Goal: Information Seeking & Learning: Learn about a topic

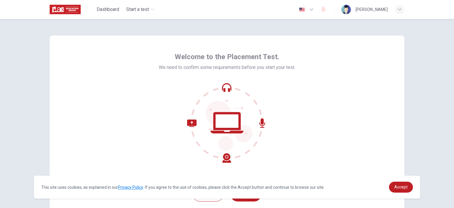
scroll to position [38, 0]
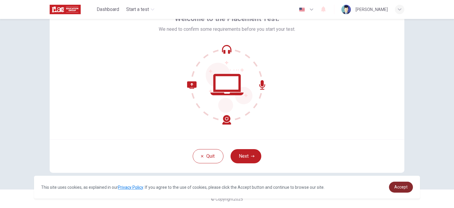
click at [403, 185] on span "Accept" at bounding box center [401, 187] width 13 height 5
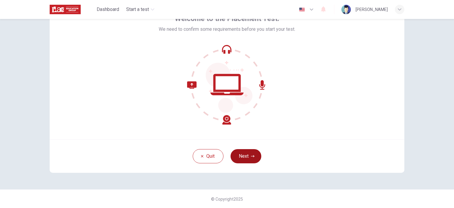
click at [243, 154] on button "Next" at bounding box center [246, 156] width 31 height 14
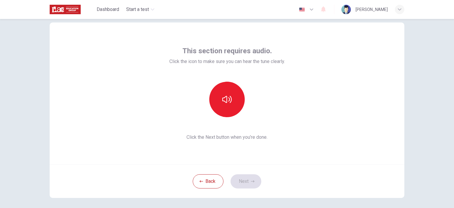
scroll to position [12, 0]
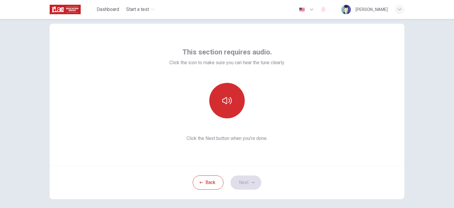
click at [224, 98] on icon "button" at bounding box center [226, 100] width 9 height 7
click at [244, 184] on button "Next" at bounding box center [246, 182] width 31 height 14
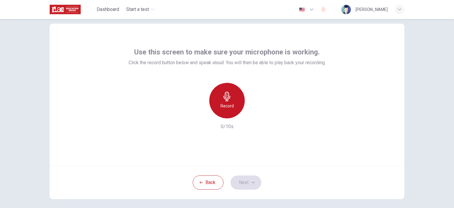
click at [230, 98] on icon "button" at bounding box center [226, 96] width 9 height 9
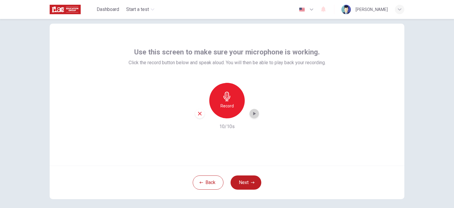
click at [253, 112] on icon "button" at bounding box center [254, 114] width 3 height 4
click at [253, 112] on icon "button" at bounding box center [254, 114] width 6 height 6
click at [251, 183] on icon "button" at bounding box center [253, 183] width 4 height 4
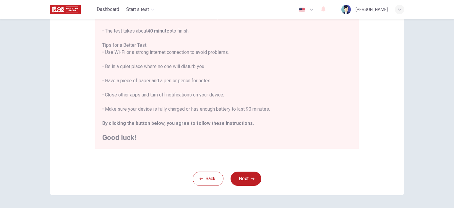
scroll to position [99, 0]
click at [241, 178] on button "Next" at bounding box center [246, 178] width 31 height 14
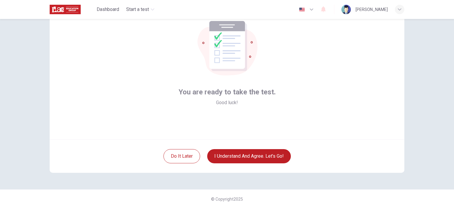
scroll to position [0, 0]
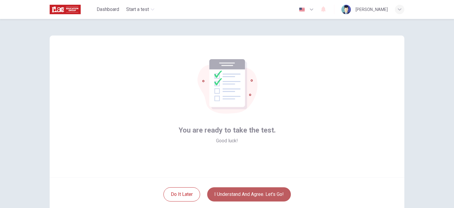
click at [251, 191] on button "I understand and agree. Let’s go!" at bounding box center [249, 194] width 84 height 14
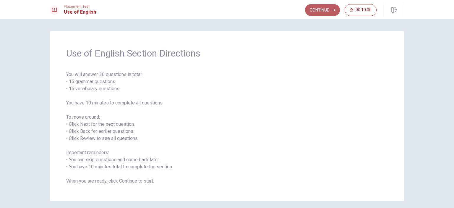
click at [317, 7] on button "Continue" at bounding box center [322, 10] width 35 height 12
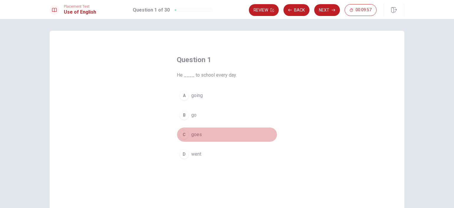
click at [184, 135] on div "C" at bounding box center [184, 134] width 9 height 9
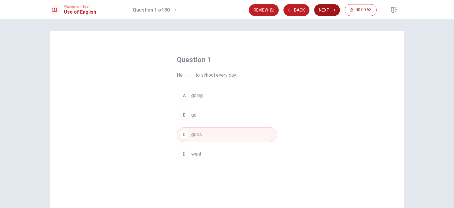
click at [325, 14] on button "Next" at bounding box center [327, 10] width 26 height 12
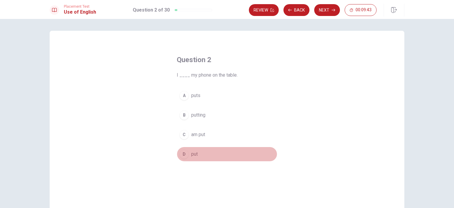
click at [186, 152] on div "D" at bounding box center [184, 153] width 9 height 9
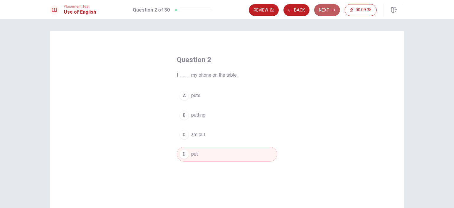
click at [324, 11] on button "Next" at bounding box center [327, 10] width 26 height 12
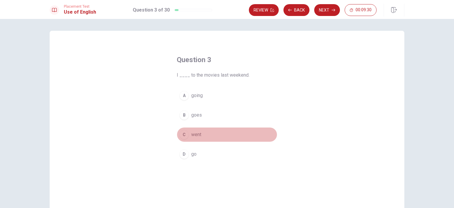
click at [182, 136] on div "C" at bounding box center [184, 134] width 9 height 9
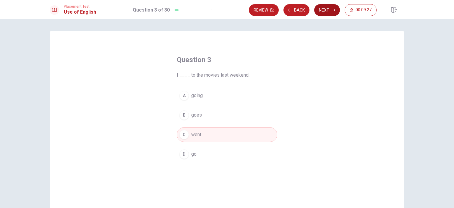
click at [326, 13] on button "Next" at bounding box center [327, 10] width 26 height 12
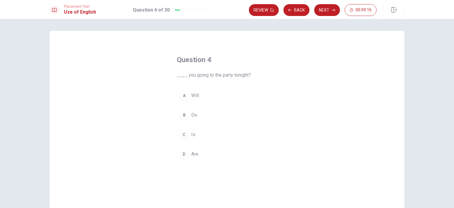
click at [183, 116] on div "B" at bounding box center [184, 114] width 9 height 9
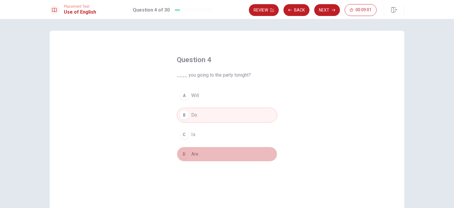
click at [180, 155] on div "D" at bounding box center [184, 153] width 9 height 9
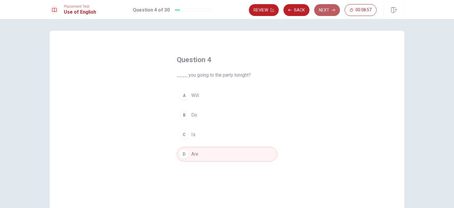
click at [326, 12] on button "Next" at bounding box center [327, 10] width 26 height 12
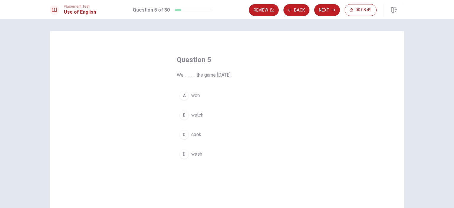
click at [183, 96] on div "A" at bounding box center [184, 95] width 9 height 9
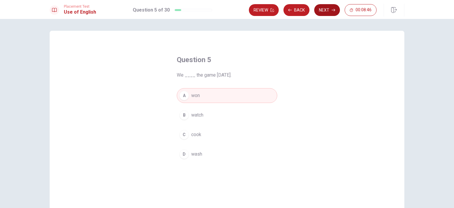
click at [328, 8] on button "Next" at bounding box center [327, 10] width 26 height 12
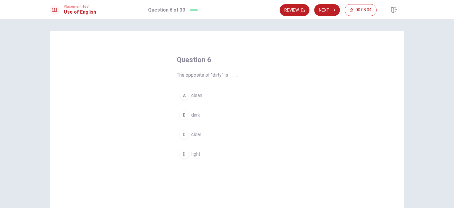
click at [180, 96] on div "A" at bounding box center [184, 95] width 9 height 9
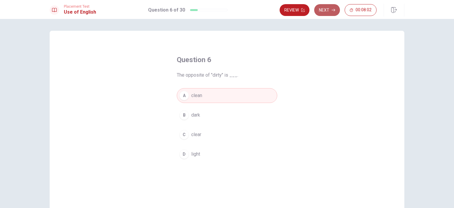
click at [330, 9] on button "Next" at bounding box center [327, 10] width 26 height 12
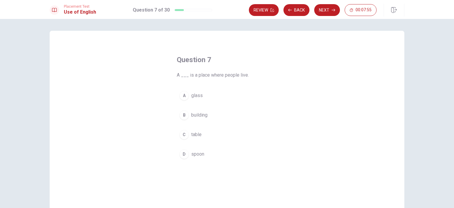
click at [185, 115] on div "B" at bounding box center [184, 114] width 9 height 9
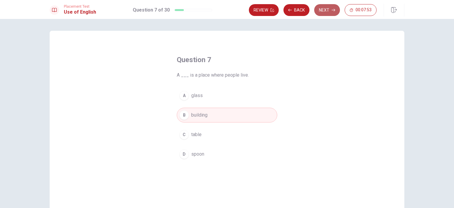
click at [325, 10] on button "Next" at bounding box center [327, 10] width 26 height 12
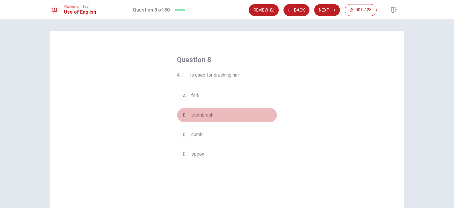
click at [183, 115] on div "B" at bounding box center [184, 114] width 9 height 9
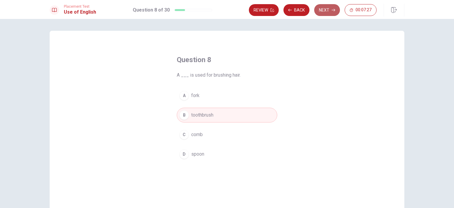
click at [322, 9] on button "Next" at bounding box center [327, 10] width 26 height 12
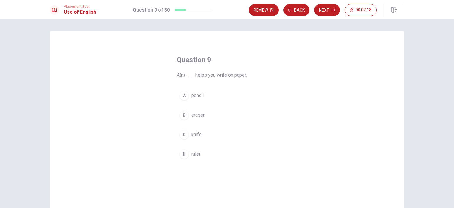
click at [196, 94] on span "pencil" at bounding box center [197, 95] width 12 height 7
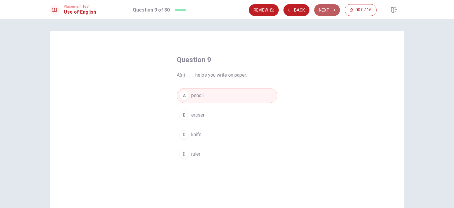
click at [323, 8] on button "Next" at bounding box center [327, 10] width 26 height 12
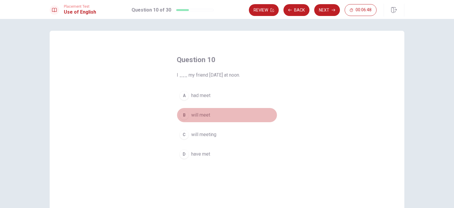
click at [202, 115] on span "will meet" at bounding box center [200, 115] width 19 height 7
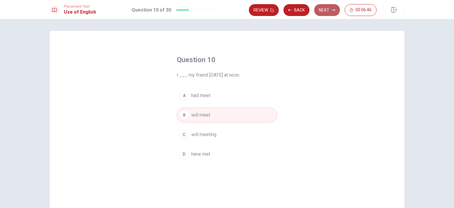
click at [325, 13] on button "Next" at bounding box center [327, 10] width 26 height 12
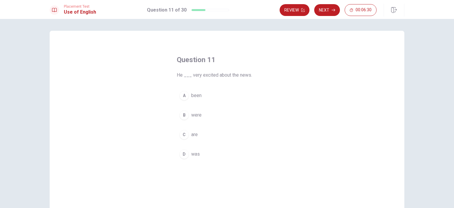
click at [186, 155] on div "D" at bounding box center [184, 153] width 9 height 9
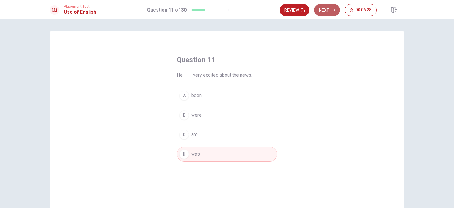
click at [328, 10] on button "Next" at bounding box center [327, 10] width 26 height 12
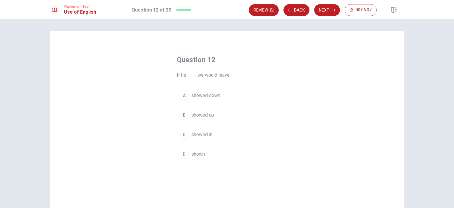
click at [217, 96] on span "showed down" at bounding box center [205, 95] width 29 height 7
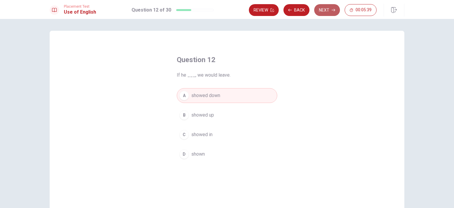
click at [324, 10] on button "Next" at bounding box center [327, 10] width 26 height 12
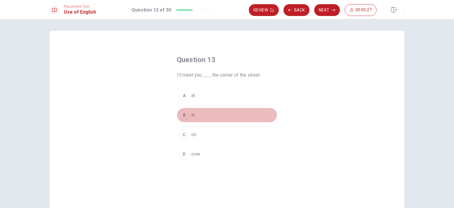
click at [186, 114] on div "B" at bounding box center [184, 114] width 9 height 9
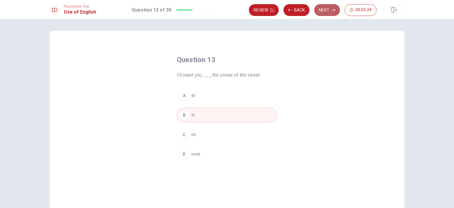
click at [329, 10] on button "Next" at bounding box center [327, 10] width 26 height 12
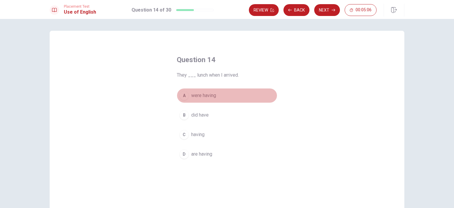
click at [209, 94] on span "were having" at bounding box center [203, 95] width 25 height 7
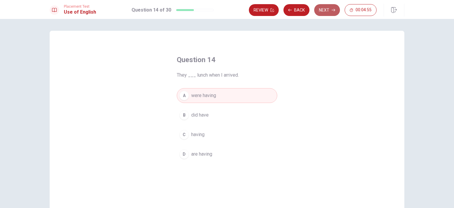
click at [327, 10] on button "Next" at bounding box center [327, 10] width 26 height 12
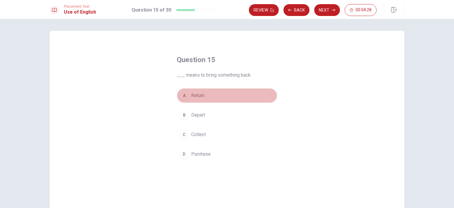
click at [192, 96] on span "Return" at bounding box center [197, 95] width 13 height 7
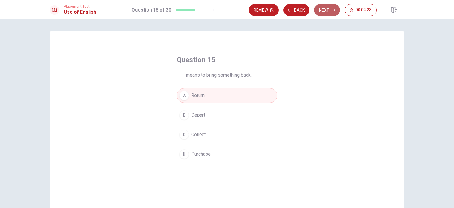
click at [322, 14] on button "Next" at bounding box center [327, 10] width 26 height 12
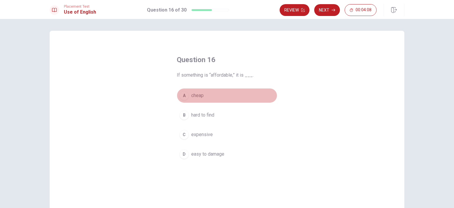
click at [196, 95] on span "cheap" at bounding box center [197, 95] width 12 height 7
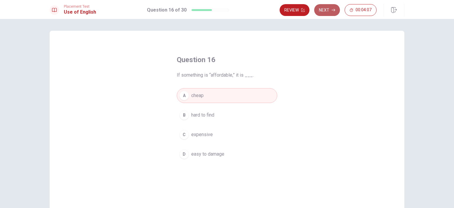
click at [332, 8] on button "Next" at bounding box center [327, 10] width 26 height 12
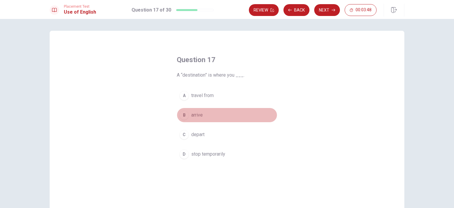
click at [200, 113] on span "arrive" at bounding box center [197, 115] width 12 height 7
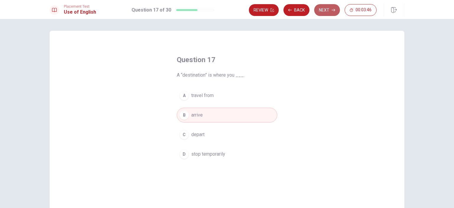
click at [327, 13] on button "Next" at bounding box center [327, 10] width 26 height 12
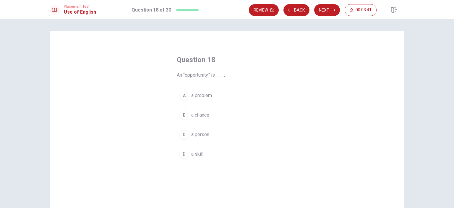
click at [187, 114] on button "B a chance" at bounding box center [227, 115] width 101 height 15
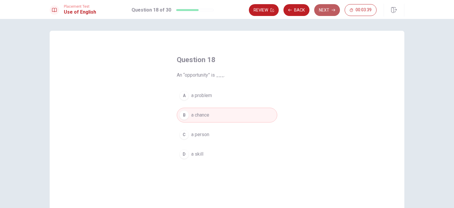
click at [330, 9] on button "Next" at bounding box center [327, 10] width 26 height 12
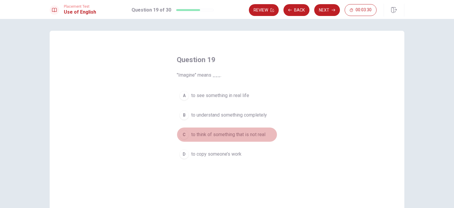
click at [240, 133] on span "to think of something that is not real" at bounding box center [228, 134] width 74 height 7
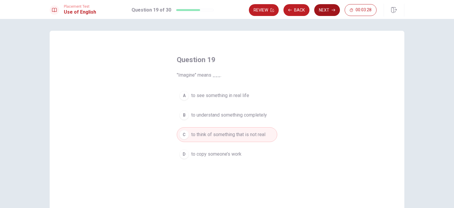
click at [327, 10] on button "Next" at bounding box center [327, 10] width 26 height 12
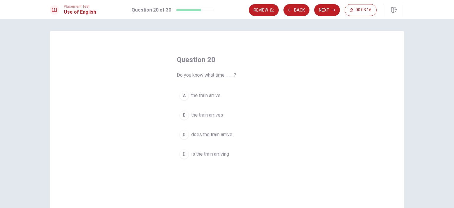
click at [214, 112] on span "the train arrives" at bounding box center [207, 115] width 32 height 7
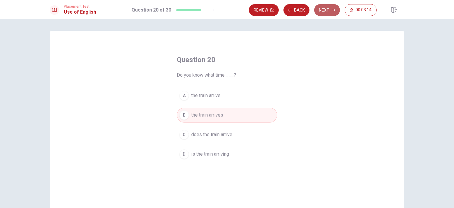
click at [325, 10] on button "Next" at bounding box center [327, 10] width 26 height 12
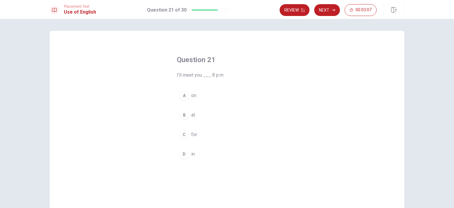
click at [191, 116] on span "at" at bounding box center [193, 115] width 4 height 7
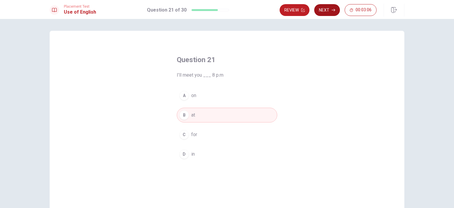
click at [326, 9] on button "Next" at bounding box center [327, 10] width 26 height 12
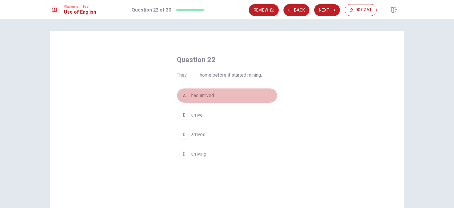
click at [197, 92] on span "had arrived" at bounding box center [202, 95] width 23 height 7
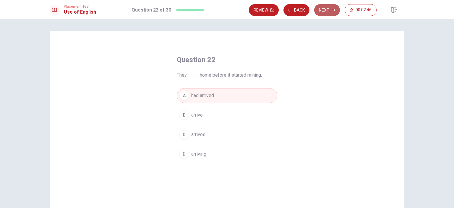
click at [330, 9] on button "Next" at bounding box center [327, 10] width 26 height 12
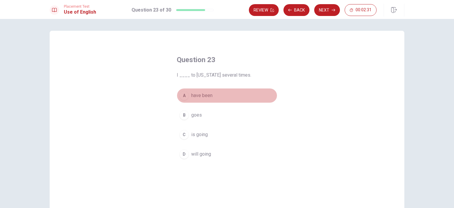
click at [198, 95] on span "have been" at bounding box center [201, 95] width 21 height 7
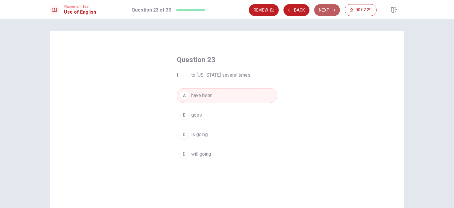
click at [324, 12] on button "Next" at bounding box center [327, 10] width 26 height 12
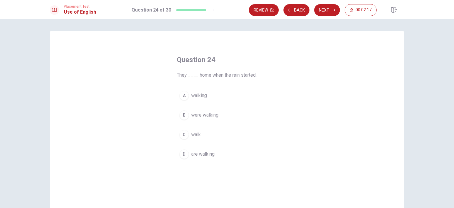
click at [211, 115] on span "were walking" at bounding box center [204, 115] width 27 height 7
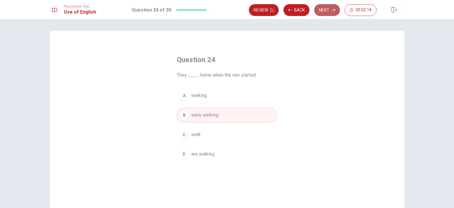
click at [326, 13] on button "Next" at bounding box center [327, 10] width 26 height 12
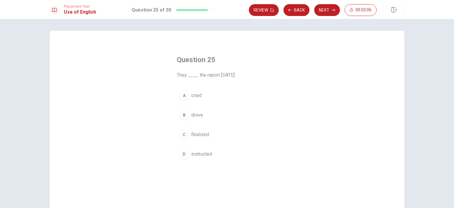
click at [200, 134] on span "finalized" at bounding box center [200, 134] width 18 height 7
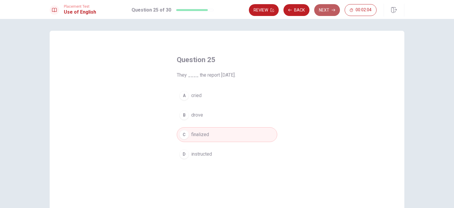
click at [323, 9] on button "Next" at bounding box center [327, 10] width 26 height 12
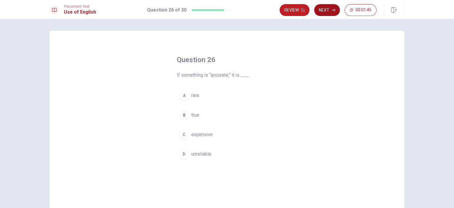
click at [337, 7] on button "Next" at bounding box center [327, 10] width 26 height 12
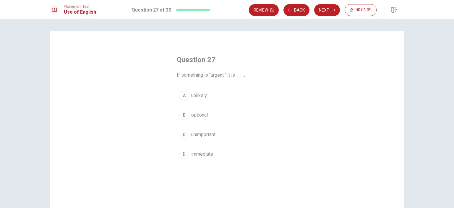
click at [204, 154] on span "immediate" at bounding box center [202, 154] width 22 height 7
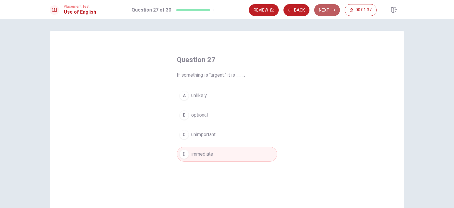
click at [327, 13] on button "Next" at bounding box center [327, 10] width 26 height 12
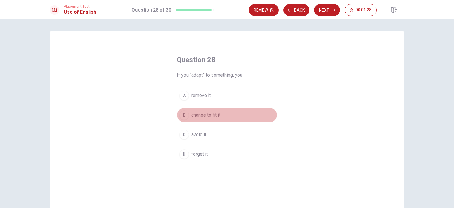
click at [212, 114] on span "change to fit it" at bounding box center [205, 115] width 29 height 7
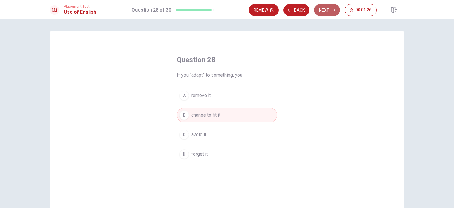
click at [328, 11] on button "Next" at bounding box center [327, 10] width 26 height 12
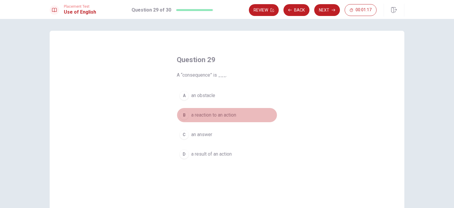
click at [228, 115] on span "a reaction to an action" at bounding box center [213, 115] width 45 height 7
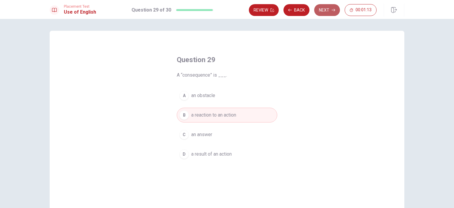
click at [328, 9] on button "Next" at bounding box center [327, 10] width 26 height 12
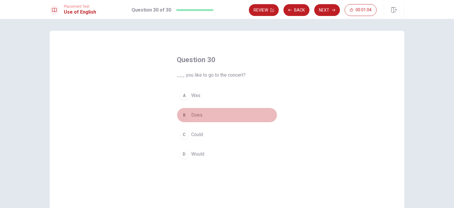
click at [197, 115] on span "Does" at bounding box center [196, 115] width 11 height 7
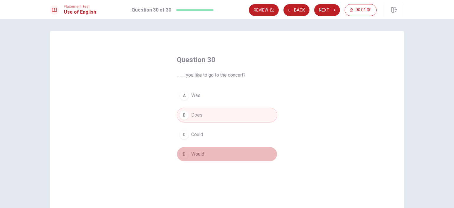
click at [200, 151] on span "Would" at bounding box center [197, 154] width 13 height 7
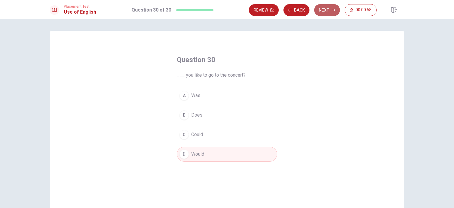
click at [324, 10] on button "Next" at bounding box center [327, 10] width 26 height 12
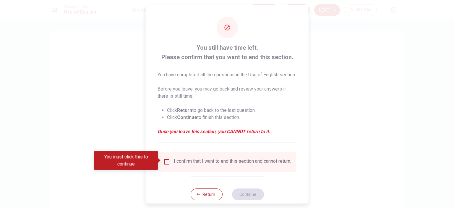
scroll to position [10, 0]
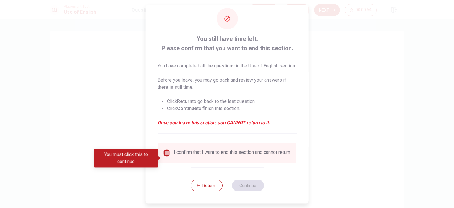
click at [167, 156] on input "You must click this to continue" at bounding box center [166, 152] width 7 height 7
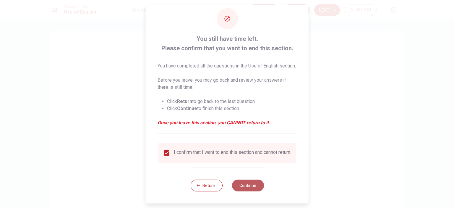
click at [254, 191] on button "Continue" at bounding box center [248, 186] width 32 height 12
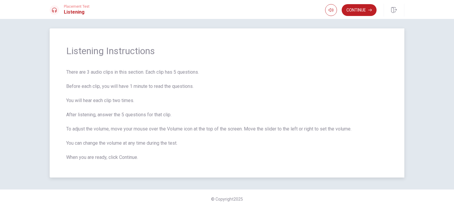
scroll to position [0, 0]
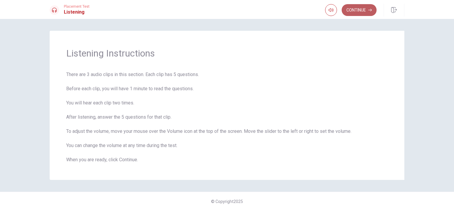
click at [369, 9] on icon "button" at bounding box center [371, 10] width 4 height 4
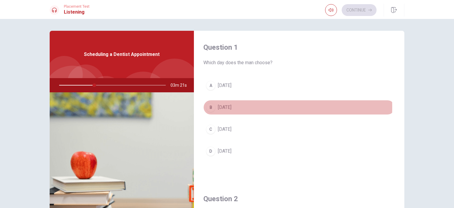
click at [218, 107] on span "[DATE]" at bounding box center [225, 107] width 14 height 7
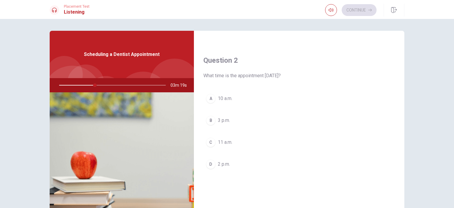
scroll to position [139, 0]
click at [215, 121] on button "B 3 p.m." at bounding box center [300, 119] width 192 height 15
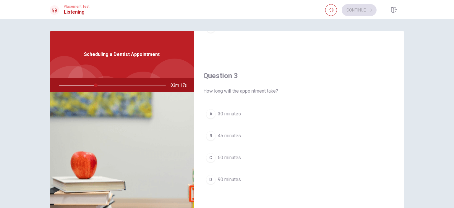
scroll to position [276, 0]
click at [208, 130] on div "B" at bounding box center [210, 134] width 9 height 9
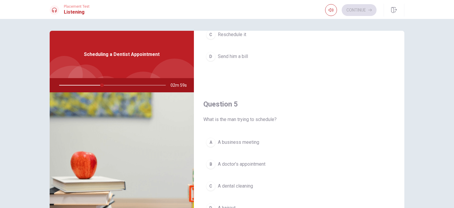
scroll to position [10, 0]
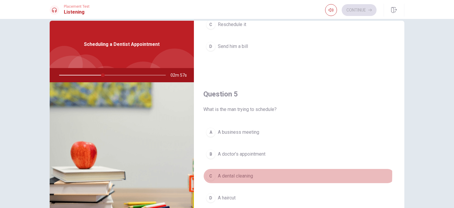
click at [252, 172] on span "A dental cleaning" at bounding box center [235, 175] width 35 height 7
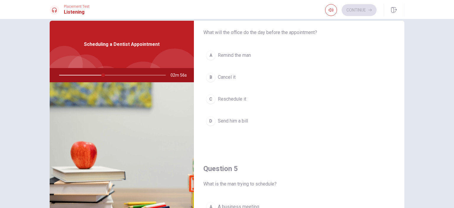
scroll to position [474, 0]
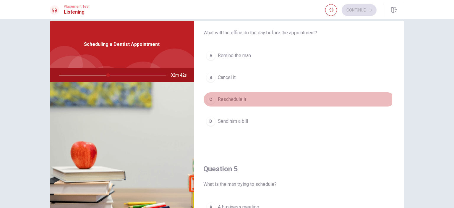
click at [269, 96] on button "C Reschedule it" at bounding box center [300, 99] width 192 height 15
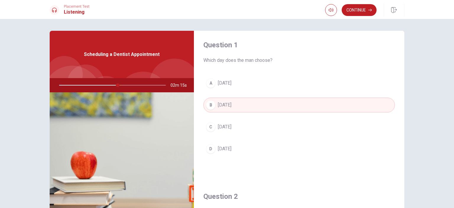
scroll to position [0, 0]
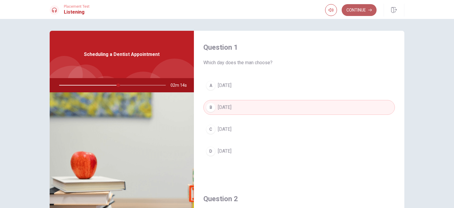
click at [358, 12] on button "Continue" at bounding box center [359, 10] width 35 height 12
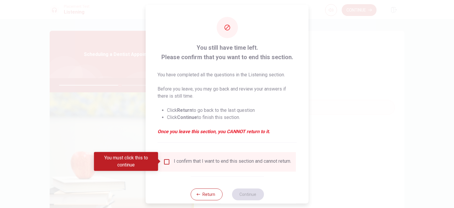
scroll to position [12, 0]
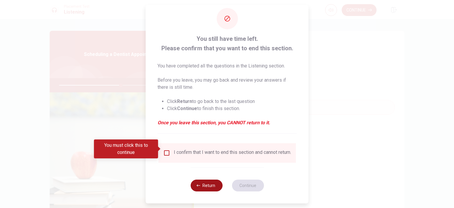
click at [204, 185] on button "Return" at bounding box center [206, 186] width 32 height 12
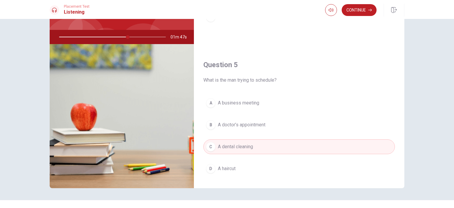
scroll to position [549, 0]
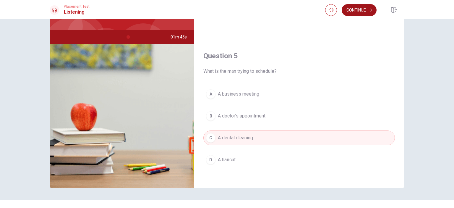
click at [361, 11] on button "Continue" at bounding box center [359, 10] width 35 height 12
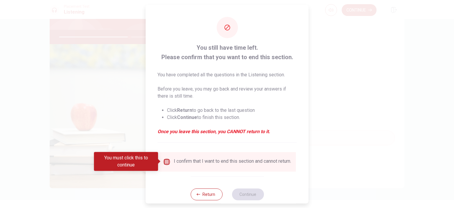
click at [164, 162] on input "You must click this to continue" at bounding box center [166, 161] width 7 height 7
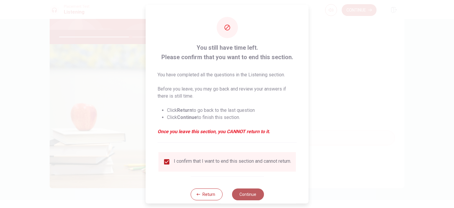
click at [255, 196] on button "Continue" at bounding box center [248, 194] width 32 height 12
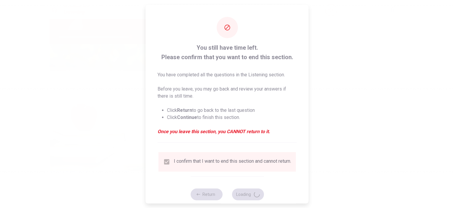
type input "67"
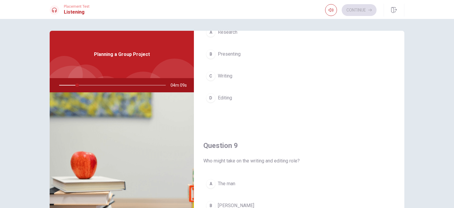
scroll to position [341, 0]
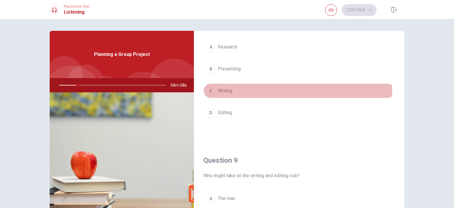
click at [249, 88] on button "C Writing" at bounding box center [300, 90] width 192 height 15
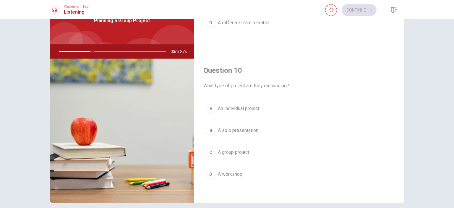
scroll to position [34, 0]
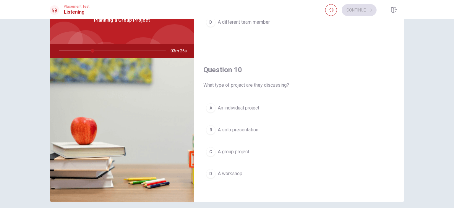
click at [260, 151] on button "C A group project" at bounding box center [300, 151] width 192 height 15
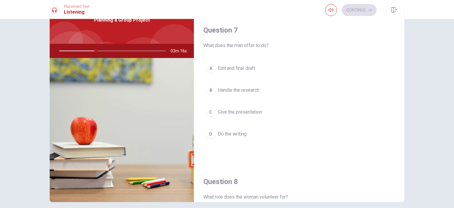
scroll to position [136, 0]
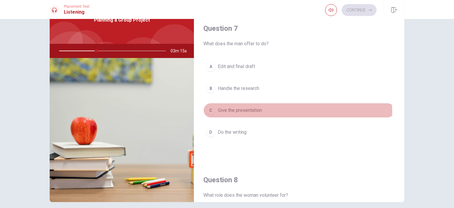
click at [282, 111] on button "C Give the presentation" at bounding box center [300, 110] width 192 height 15
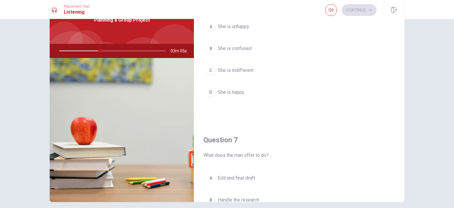
scroll to position [0, 0]
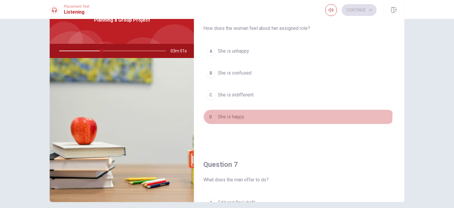
click at [270, 112] on button "D She is happy" at bounding box center [300, 116] width 192 height 15
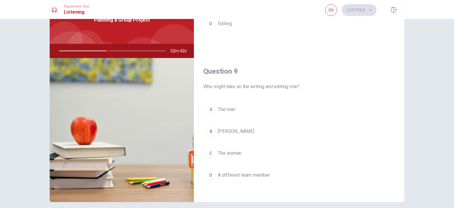
scroll to position [397, 0]
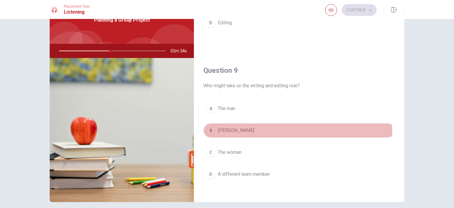
click at [280, 130] on button "B [PERSON_NAME]" at bounding box center [300, 130] width 192 height 15
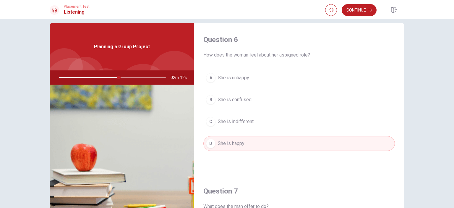
scroll to position [0, 0]
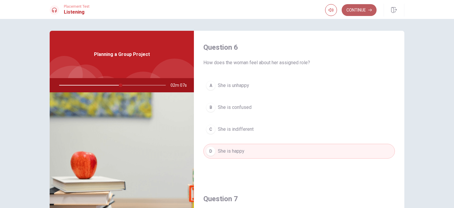
click at [365, 9] on button "Continue" at bounding box center [359, 10] width 35 height 12
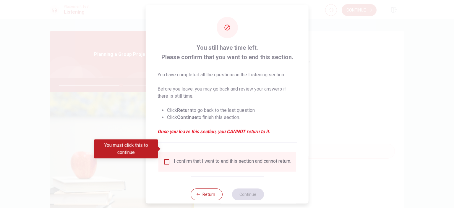
scroll to position [12, 0]
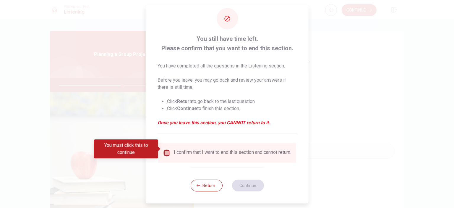
click at [166, 150] on input "You must click this to continue" at bounding box center [166, 152] width 7 height 7
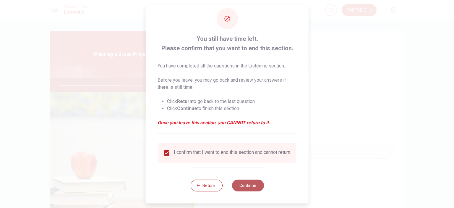
click at [254, 183] on button "Continue" at bounding box center [248, 186] width 32 height 12
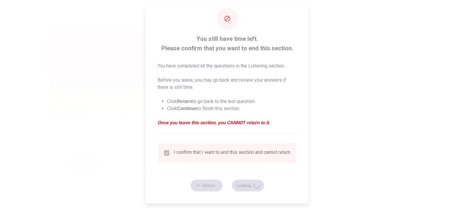
type input "60"
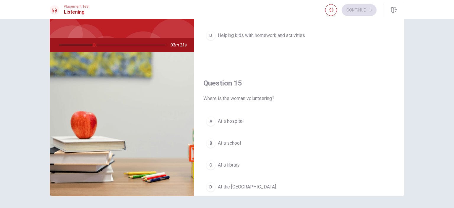
scroll to position [527, 0]
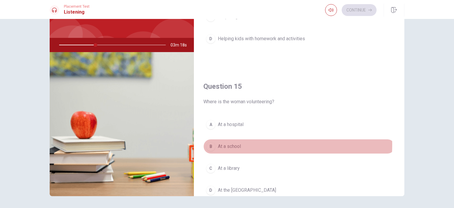
click at [246, 142] on button "B At a school" at bounding box center [300, 146] width 192 height 15
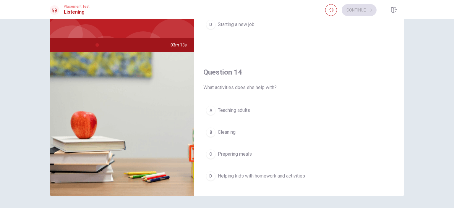
scroll to position [384, 0]
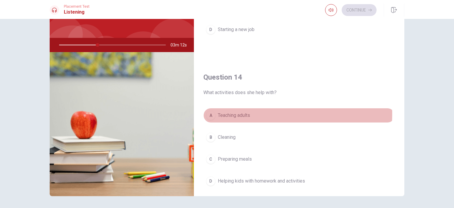
click at [267, 112] on button "A Teaching adults" at bounding box center [300, 115] width 192 height 15
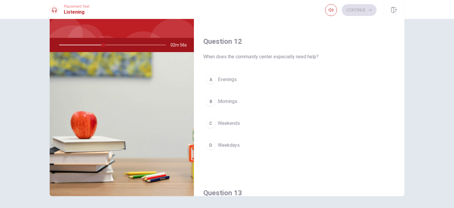
scroll to position [116, 0]
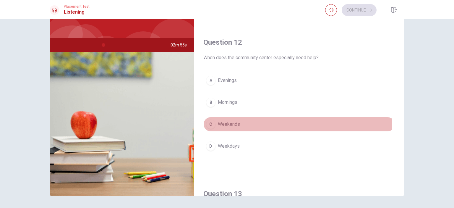
click at [259, 126] on button "C Weekends" at bounding box center [300, 124] width 192 height 15
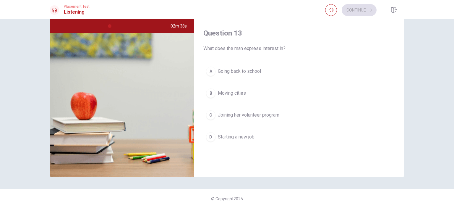
scroll to position [259, 0]
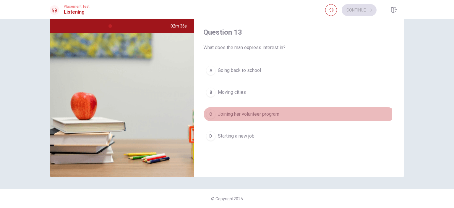
click at [286, 112] on button "C Joining her volunteer program" at bounding box center [300, 114] width 192 height 15
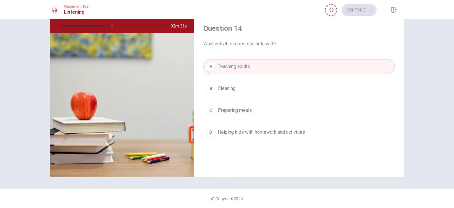
scroll to position [415, 0]
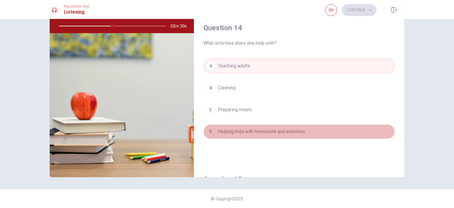
click at [305, 132] on span "Helping kids with homework and activities" at bounding box center [261, 131] width 87 height 7
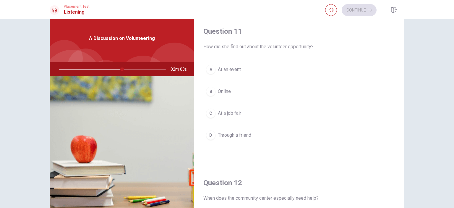
scroll to position [14, 0]
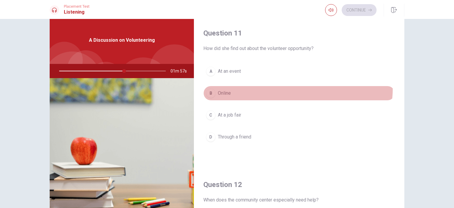
click at [255, 86] on button "B Online" at bounding box center [300, 93] width 192 height 15
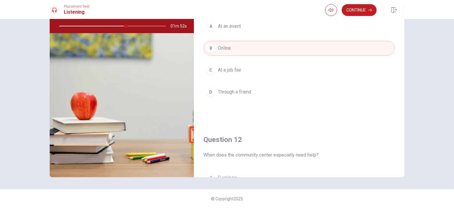
scroll to position [0, 0]
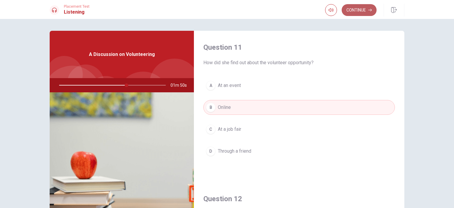
click at [364, 9] on button "Continue" at bounding box center [359, 10] width 35 height 12
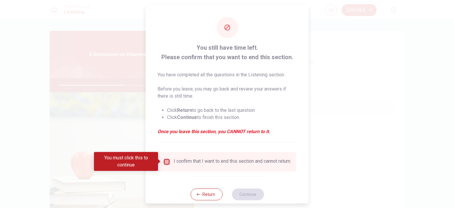
click at [168, 161] on input "You must click this to continue" at bounding box center [166, 161] width 7 height 7
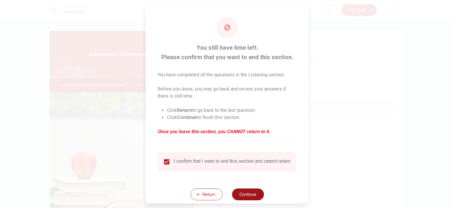
click at [255, 197] on button "Continue" at bounding box center [248, 194] width 32 height 12
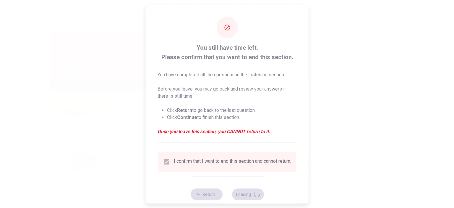
type input "65"
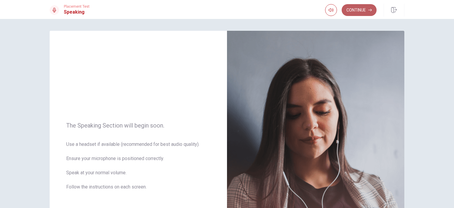
click at [367, 13] on button "Continue" at bounding box center [359, 10] width 35 height 12
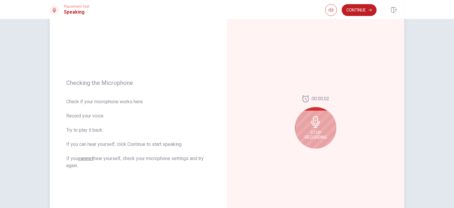
scroll to position [35, 0]
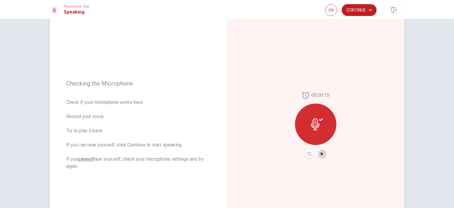
click at [321, 154] on icon "Play Audio" at bounding box center [322, 154] width 3 height 4
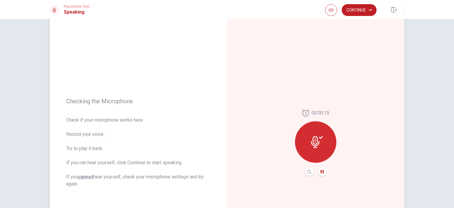
scroll to position [16, 0]
click at [322, 175] on button "Pause Audio" at bounding box center [322, 173] width 8 height 8
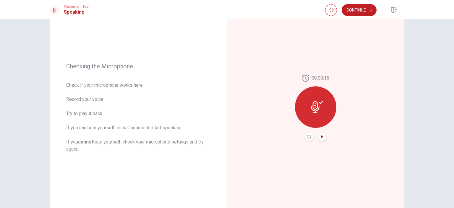
scroll to position [50, 0]
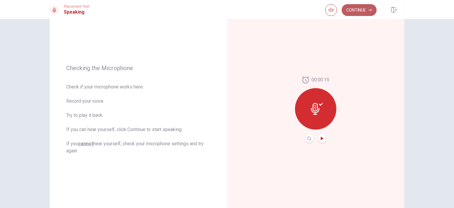
click at [366, 9] on button "Continue" at bounding box center [359, 10] width 35 height 12
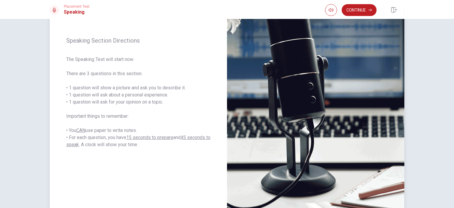
scroll to position [67, 0]
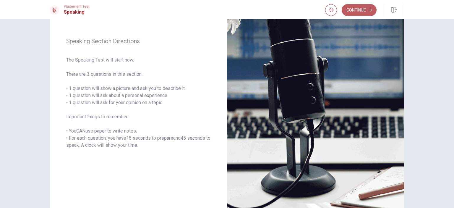
click at [363, 5] on button "Continue" at bounding box center [359, 10] width 35 height 12
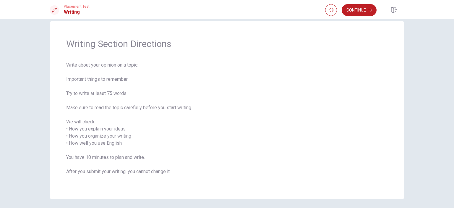
scroll to position [7, 0]
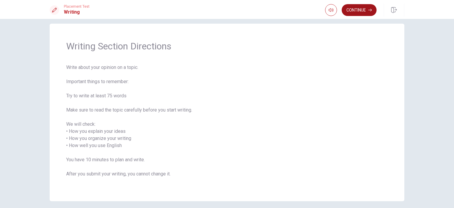
click at [358, 10] on button "Continue" at bounding box center [359, 10] width 35 height 12
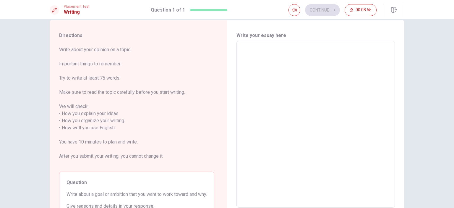
scroll to position [9, 0]
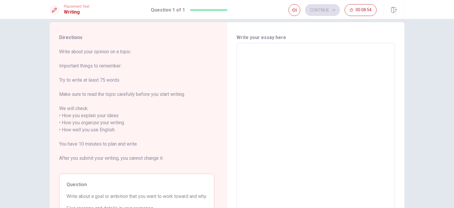
click at [310, 63] on textarea at bounding box center [316, 126] width 150 height 157
type textarea "M"
type textarea "x"
type textarea "My"
type textarea "x"
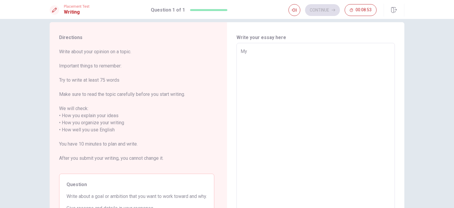
type textarea "My"
type textarea "x"
type textarea "My"
type textarea "x"
type textarea "M"
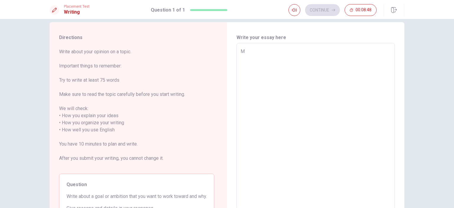
type textarea "x"
type textarea "I"
type textarea "x"
type textarea "I"
type textarea "x"
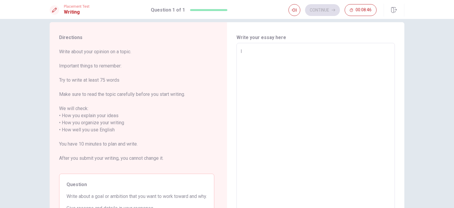
type textarea "I h"
type textarea "x"
type textarea "I ha"
type textarea "x"
type textarea "I hav"
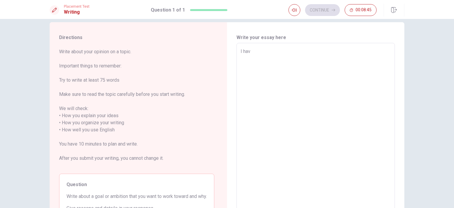
type textarea "x"
type textarea "I have"
type textarea "x"
type textarea "I have"
type textarea "x"
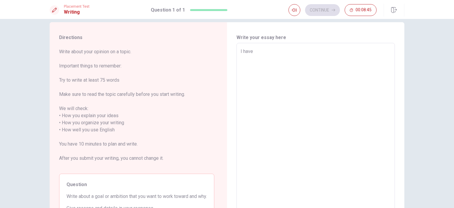
type textarea "I have a"
type textarea "x"
type textarea "I have al"
type textarea "x"
type textarea "I have alo"
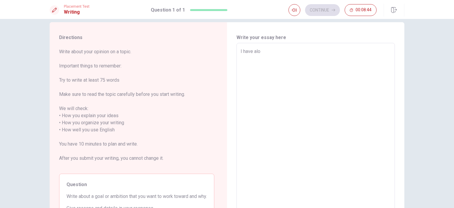
type textarea "x"
type textarea "I have al"
type textarea "x"
type textarea "I have a"
type textarea "x"
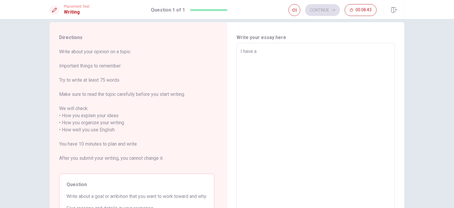
type textarea "I have a"
type textarea "x"
type textarea "I have a l"
type textarea "x"
type textarea "I have a lo"
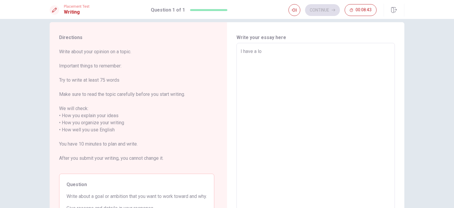
type textarea "x"
type textarea "I have a lot"
type textarea "x"
type textarea "I have a lot"
type textarea "x"
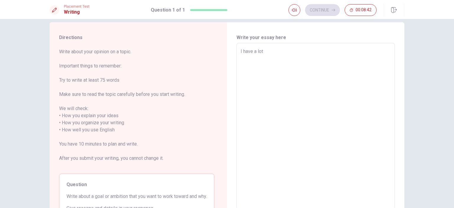
type textarea "I have a lot o"
type textarea "x"
type textarea "I have a lot of"
type textarea "x"
type textarea "I have a lot of"
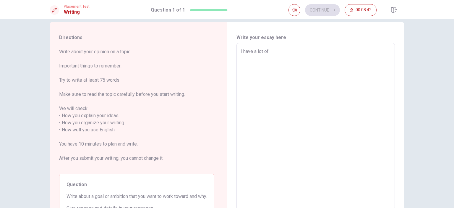
type textarea "x"
type textarea "I have a lot of a"
type textarea "x"
type textarea "I have a lot of am"
type textarea "x"
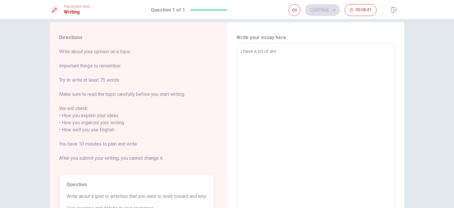
type textarea "I have a lot of amb"
type textarea "x"
type textarea "I have a lot of ambi"
type textarea "x"
type textarea "I have a lot of ambit"
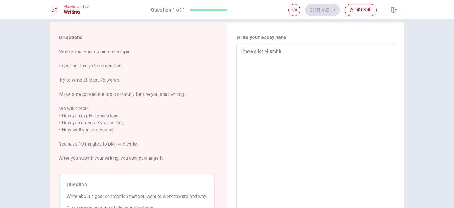
type textarea "x"
type textarea "I have a lot of ambiti"
type textarea "x"
type textarea "I have a lot of ambitio"
type textarea "x"
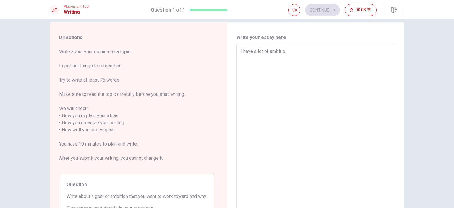
type textarea "I have a lot of ambition"
type textarea "x"
type textarea "I have a lot of ambitions"
type textarea "x"
type textarea "I have a lot of ambitions"
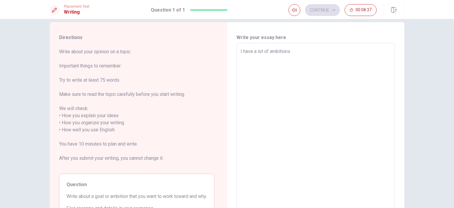
type textarea "x"
type textarea "I have a lot of ambitions b"
type textarea "x"
type textarea "I have a lot of ambitions bu"
type textarea "x"
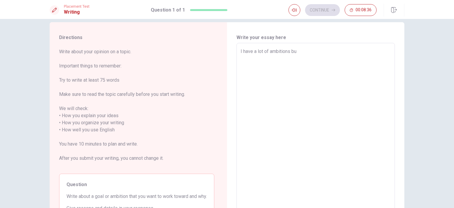
type textarea "I have a lot of ambitions bur"
type textarea "x"
type textarea "I have a lot of ambitions bu"
type textarea "x"
type textarea "I have a lot of ambitions but"
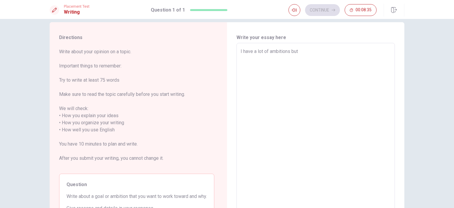
type textarea "x"
type textarea "I have a lot of ambitions but"
type textarea "x"
type textarea "I have a lot of ambitions but n"
type textarea "x"
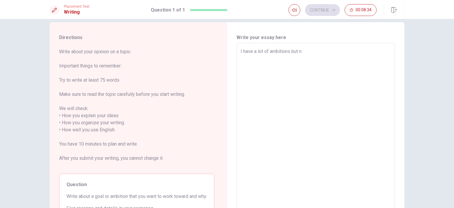
type textarea "I have a lot of ambitions but no"
type textarea "x"
type textarea "I have a lot of ambitions but now"
type textarea "x"
type textarea "I have a lot of ambitions but now"
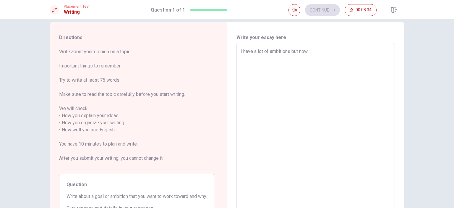
type textarea "x"
type textarea "I have a lot of ambitions but now t"
type textarea "x"
type textarea "I have a lot of ambitions but now th"
type textarea "x"
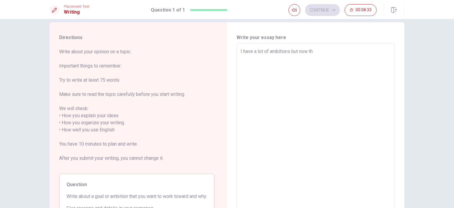
type textarea "I have a lot of ambitions but now the"
type textarea "x"
type textarea "I have a lot of ambitions but now the"
type textarea "x"
type textarea "I have a lot of ambitions but now the m"
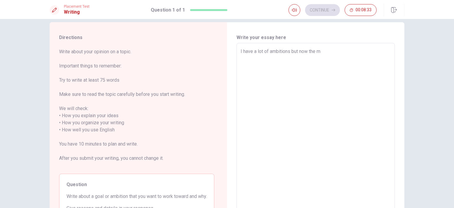
type textarea "x"
type textarea "I have a lot of ambitions but now the mo"
type textarea "x"
type textarea "I have a lot of ambitions but now the mos"
type textarea "x"
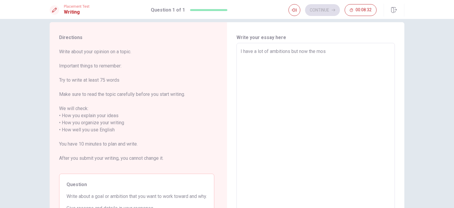
type textarea "I have a lot of ambitions but now the most"
type textarea "x"
type textarea "I have a lot of ambitions but now the most"
type textarea "x"
type textarea "I have a lot of ambitions but now the most i"
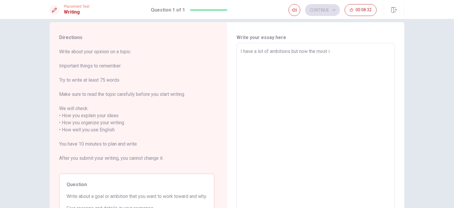
type textarea "x"
type textarea "I have a lot of ambitions but now the most im"
type textarea "x"
type textarea "I have a lot of ambitions but now the most imp"
type textarea "x"
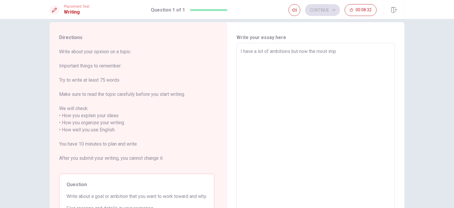
type textarea "I have a lot of ambitions but now the most impo"
type textarea "x"
type textarea "I have a lot of ambitions but now the most impot"
type textarea "x"
type textarea "I have a lot of ambitions but now the most impota"
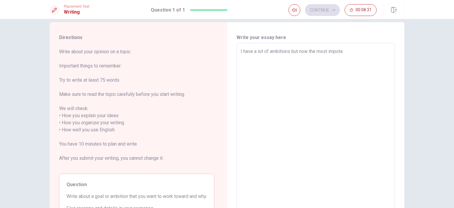
type textarea "x"
type textarea "I have a lot of ambitions but now the most impotan"
type textarea "x"
type textarea "I have a lot of ambitions but now the most impotant"
type textarea "x"
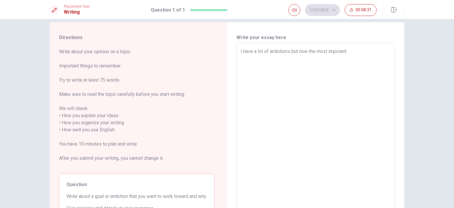
type textarea "I have a lot of ambitions but now the most impotant"
type textarea "x"
type textarea "I have a lot of ambitions but now the most impotant"
type textarea "x"
type textarea "I have a lot of ambitions but now the most impotan"
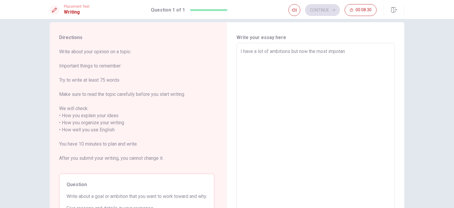
type textarea "x"
type textarea "I have a lot of ambitions but now the most impota"
type textarea "x"
type textarea "I have a lot of ambitions but now the most impot"
type textarea "x"
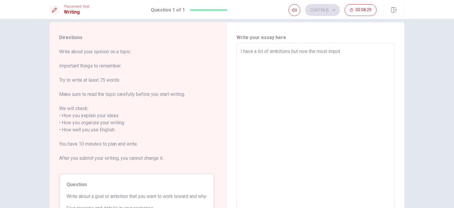
type textarea "I have a lot of ambitions but now the most impo"
type textarea "x"
type textarea "I have a lot of ambitions but now the most impor"
type textarea "x"
type textarea "I have a lot of ambitions but now the most import"
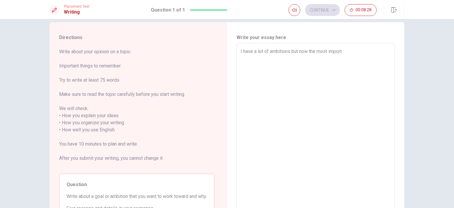
type textarea "x"
type textarea "I have a lot of ambitions but now the most importa"
type textarea "x"
type textarea "I have a lot of ambitions but now the most importan"
type textarea "x"
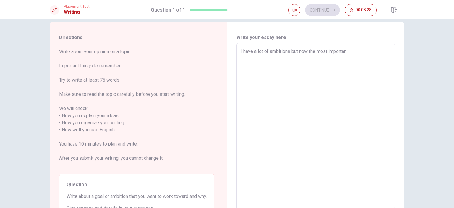
type textarea "I have a lot of ambitions but now the most important"
type textarea "x"
type textarea "I have a lot of ambitions but now the most important"
type textarea "x"
type textarea "I have a lot of ambitions but now the most important a"
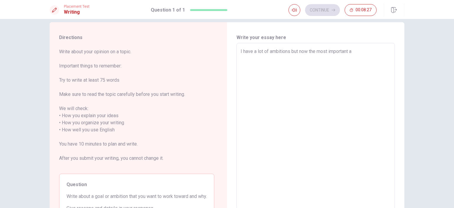
type textarea "x"
type textarea "I have a lot of ambitions but now the most important am"
type textarea "x"
type textarea "I have a lot of ambitions but now the most important amb"
type textarea "x"
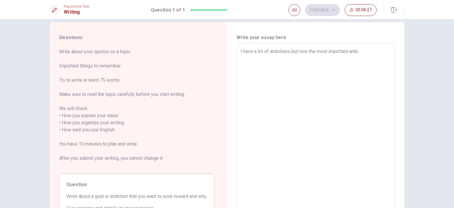
type textarea "I have a lot of ambitions but now the most important ambi"
type textarea "x"
type textarea "I have a lot of ambitions but now the most important ambit"
type textarea "x"
type textarea "I have a lot of ambitions but now the most important ambiti"
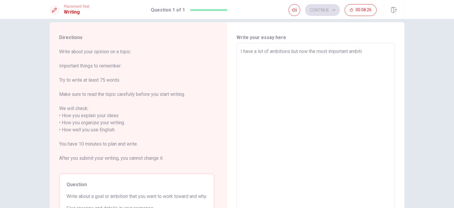
type textarea "x"
type textarea "I have a lot of ambitions but now the most important ambitio"
type textarea "x"
type textarea "I have a lot of ambitions but now the most important ambition"
type textarea "x"
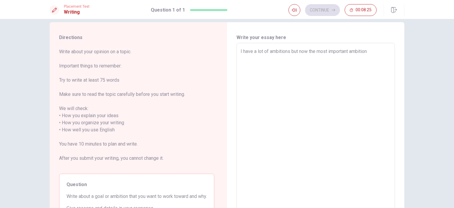
type textarea "I have a lot of ambitions but now the most important ambition"
type textarea "x"
type textarea "I have a lot of ambitions but now the most important ambition i"
type textarea "x"
type textarea "I have a lot of ambitions but now the most important ambition is"
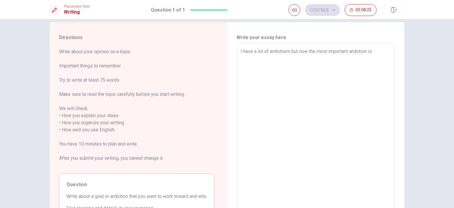
type textarea "x"
type textarea "I have a lot of ambitions but now the most important ambition is"
type textarea "x"
type textarea "I have a lot of ambitions but now the most important ambition is i"
type textarea "x"
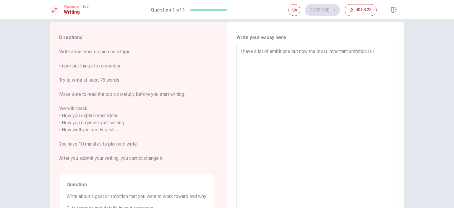
type textarea "I have a lot of ambitions but now the most important ambition is in"
type textarea "x"
type textarea "I have a lot of ambitions but now the most important ambition is inp"
type textarea "x"
type textarea "I have a lot of ambitions but now the most important ambition is inpr"
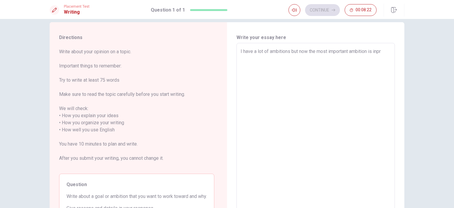
type textarea "x"
type textarea "I have a lot of ambitions but now the most important ambition is inpro"
type textarea "x"
type textarea "I have a lot of ambitions but now the most important ambition is inprou"
type textarea "x"
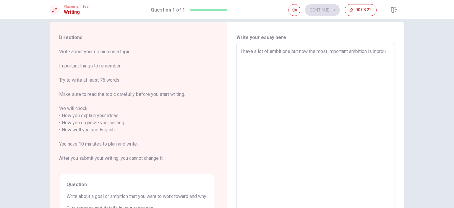
type textarea "I have a lot of ambitions but now the most important ambition is inprouv"
type textarea "x"
type textarea "I have a lot of ambitions but now the most important ambition is inprouv"
type textarea "x"
type textarea "I have a lot of ambitions but now the most important ambition is inprouv m"
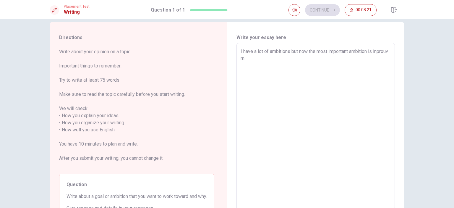
type textarea "x"
type textarea "I have a lot of ambitions but now the most important ambition is inprouv my"
type textarea "x"
type textarea "I have a lot of ambitions but now the most important ambition is inprouv my"
type textarea "x"
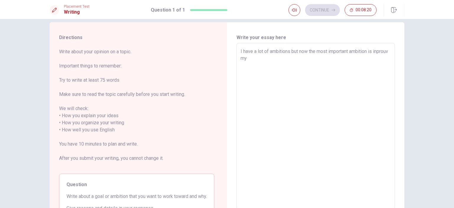
type textarea "I have a lot of ambitions but now the most important ambition is inprouv my e"
type textarea "x"
type textarea "I have a lot of ambitions but now the most important ambition is inprouv my en"
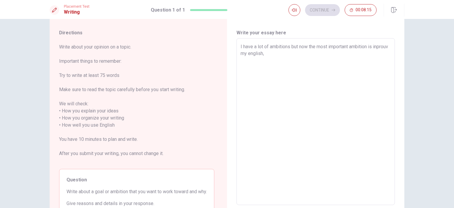
scroll to position [13, 0]
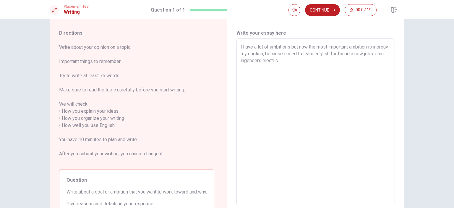
click at [280, 61] on textarea "I have a lot of ambitions but now the most important ambition is inprouv my eng…" at bounding box center [316, 121] width 150 height 157
click at [315, 62] on textarea "I have a lot of ambitions but now the most important ambition is inprouv my eng…" at bounding box center [316, 121] width 150 height 157
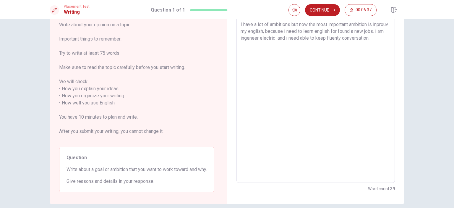
scroll to position [35, 0]
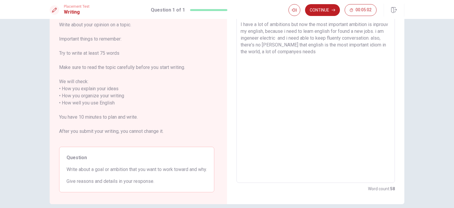
click at [315, 52] on textarea "I have a lot of ambitions but now the most important ambition is inprouv my eng…" at bounding box center [316, 99] width 150 height 157
click at [347, 51] on textarea "I have a lot of ambitions but now the most important ambition is inprouv my eng…" at bounding box center [316, 99] width 150 height 157
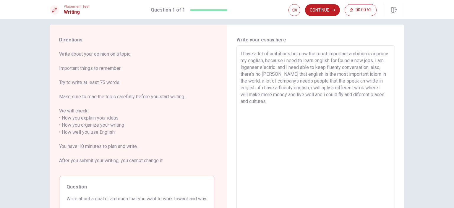
scroll to position [6, 0]
click at [253, 61] on textarea "I have a lot of ambitions but now the most important ambition is inprouv my eng…" at bounding box center [316, 129] width 150 height 157
click at [244, 62] on textarea "I have a lot of ambitions but now the most important ambition is inprove my eng…" at bounding box center [316, 129] width 150 height 157
click at [280, 67] on textarea "I have a lot of ambitions but now the most important ambition is improve my eng…" at bounding box center [316, 128] width 150 height 157
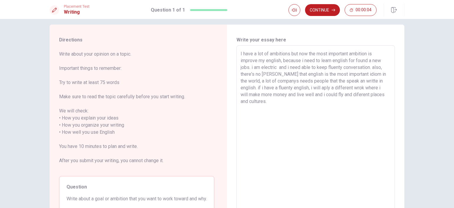
click at [276, 67] on textarea "I have a lot of ambitions but now the most important ambition is improve my eng…" at bounding box center [316, 128] width 150 height 157
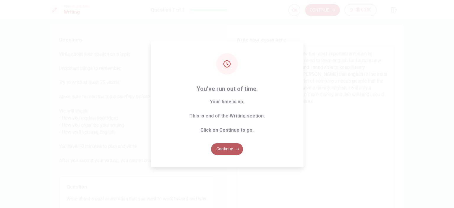
click at [234, 145] on button "Continue" at bounding box center [227, 149] width 32 height 12
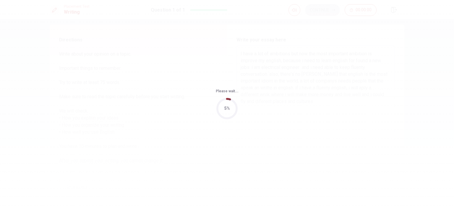
scroll to position [0, 0]
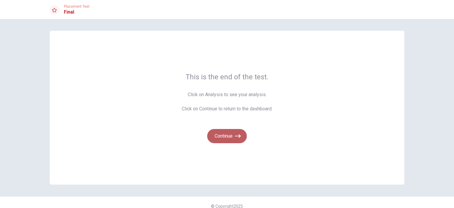
click at [227, 135] on button "Continue" at bounding box center [227, 136] width 40 height 14
